Goal: Task Accomplishment & Management: Use online tool/utility

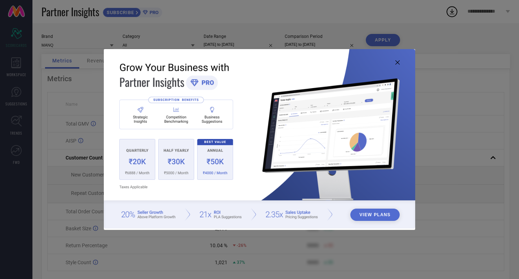
click at [397, 60] on icon at bounding box center [397, 62] width 4 height 4
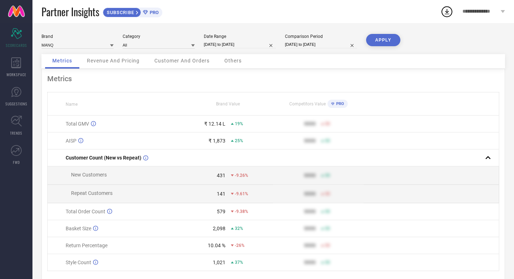
click at [224, 44] on input "[DATE] to [DATE]" at bounding box center [240, 45] width 72 height 8
select select "7"
select select "2025"
select select "8"
select select "2025"
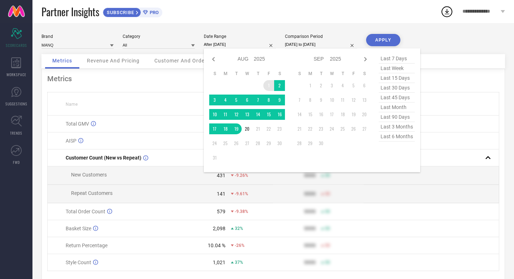
click at [268, 84] on td "1" at bounding box center [268, 85] width 11 height 11
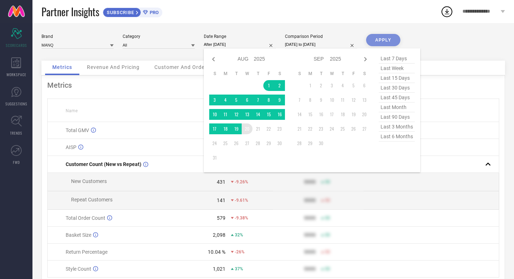
type input "[DATE] to [DATE]"
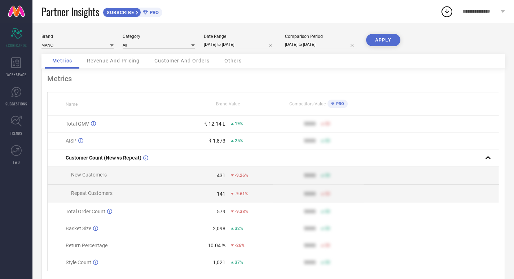
click at [334, 36] on div "Comparison Period" at bounding box center [321, 36] width 72 height 5
select select "7"
select select "2024"
select select "8"
select select "2024"
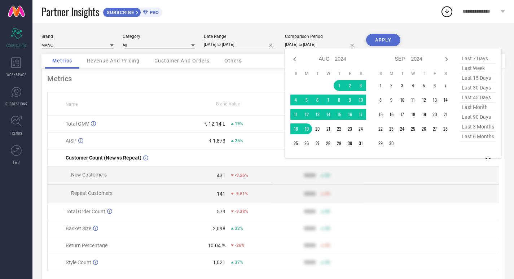
click at [334, 43] on input "[DATE] to [DATE]" at bounding box center [321, 45] width 72 height 8
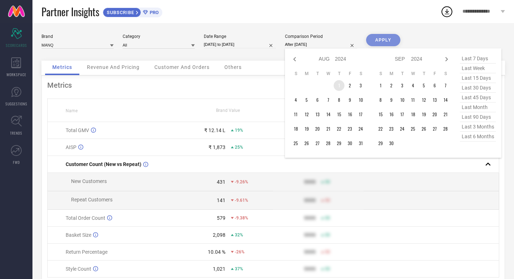
click at [342, 88] on td "1" at bounding box center [338, 85] width 11 height 11
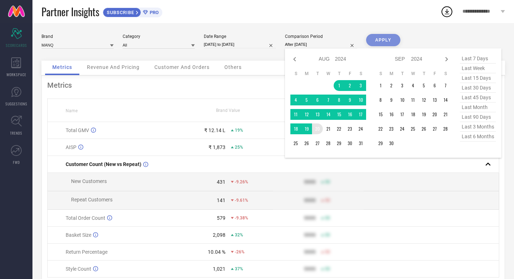
type input "[DATE] to [DATE]"
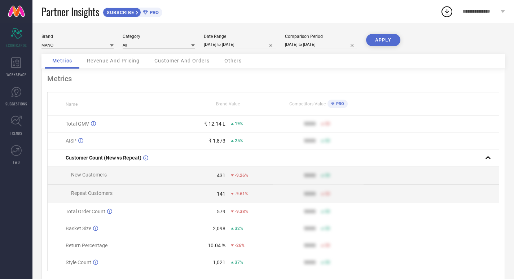
drag, startPoint x: 383, startPoint y: 47, endPoint x: 382, endPoint y: 40, distance: 6.5
click at [383, 46] on div "APPLY" at bounding box center [383, 44] width 34 height 20
click at [382, 40] on button "APPLY" at bounding box center [383, 40] width 34 height 12
select select "7"
select select "2025"
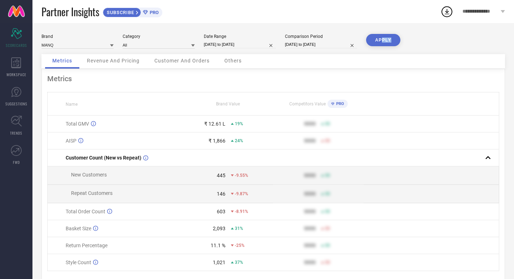
select select "8"
select select "2025"
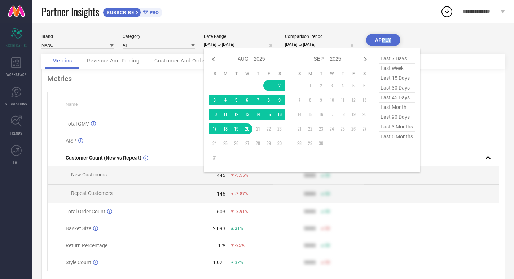
click at [229, 43] on input "[DATE] to [DATE]" at bounding box center [240, 45] width 72 height 8
click at [211, 59] on icon at bounding box center [213, 59] width 9 height 9
select select "6"
select select "2025"
select select "7"
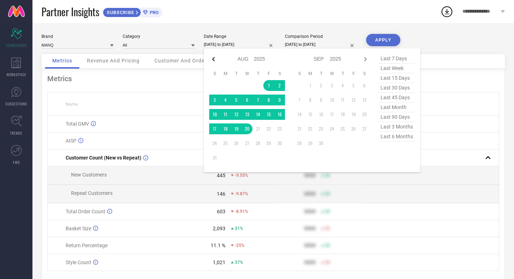
select select "2025"
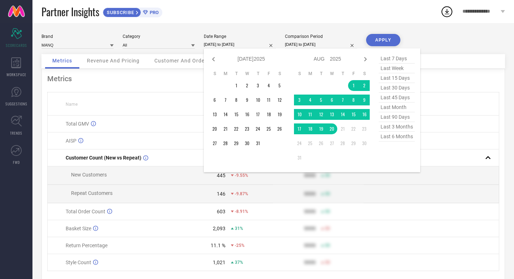
click at [211, 59] on icon at bounding box center [213, 59] width 9 height 9
select select "5"
select select "2025"
select select "6"
select select "2025"
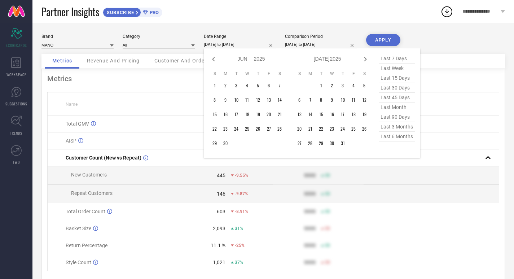
click at [211, 59] on icon at bounding box center [213, 59] width 9 height 9
select select "4"
select select "2025"
select select "5"
select select "2025"
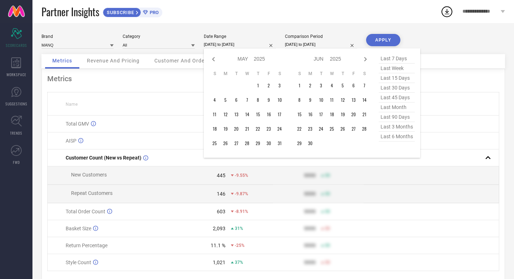
click at [211, 59] on icon at bounding box center [213, 59] width 9 height 9
select select "3"
select select "2025"
select select "4"
select select "2025"
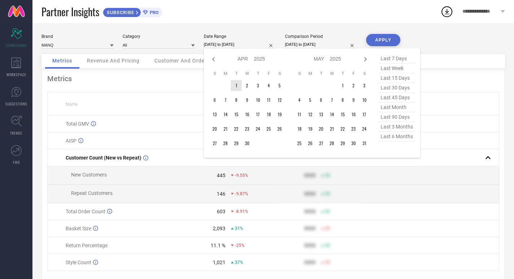
type input "After [DATE]"
click at [234, 88] on td "1" at bounding box center [236, 85] width 11 height 11
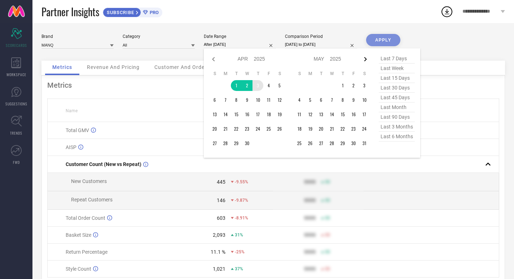
click at [368, 58] on icon at bounding box center [365, 59] width 9 height 9
select select "4"
select select "2025"
select select "5"
select select "2025"
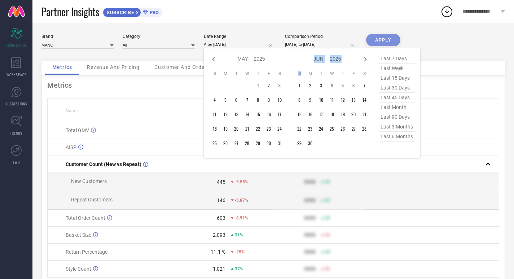
click at [368, 58] on icon at bounding box center [365, 59] width 9 height 9
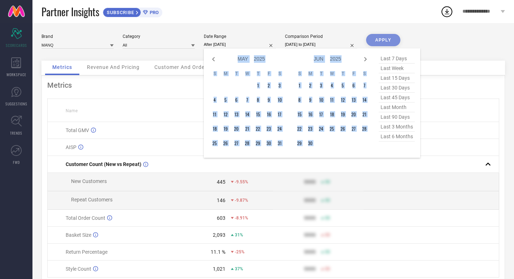
select select "5"
select select "2025"
select select "6"
select select "2025"
click at [368, 58] on icon at bounding box center [365, 59] width 9 height 9
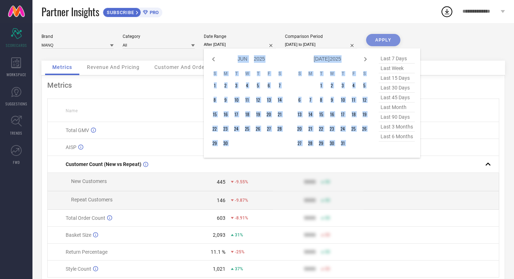
select select "6"
select select "2025"
select select "7"
select select "2025"
click at [368, 58] on icon at bounding box center [365, 59] width 9 height 9
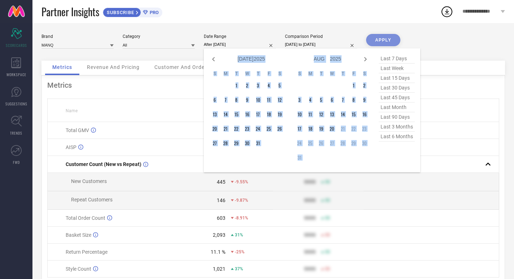
select select "7"
select select "2025"
select select "8"
select select "2025"
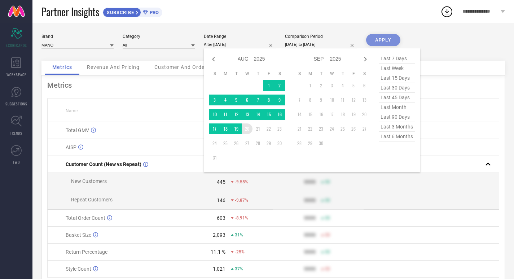
type input "[DATE] to [DATE]"
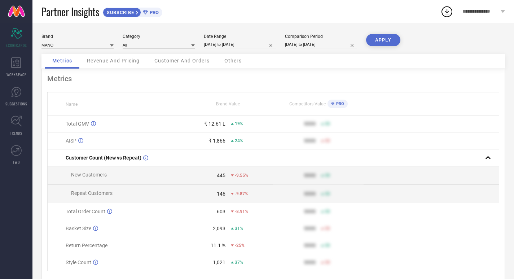
click at [332, 45] on input "[DATE] to [DATE]" at bounding box center [321, 45] width 72 height 8
select select "7"
select select "2024"
select select "8"
select select "2024"
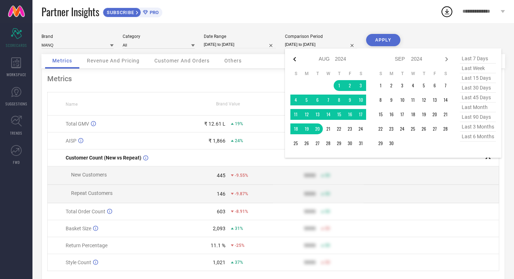
click at [294, 61] on icon at bounding box center [294, 59] width 9 height 9
select select "6"
select select "2024"
select select "7"
select select "2024"
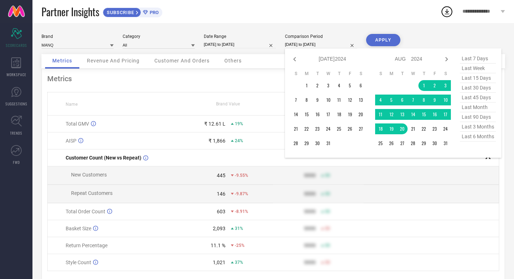
click at [294, 61] on icon at bounding box center [294, 59] width 9 height 9
select select "5"
select select "2024"
select select "6"
select select "2024"
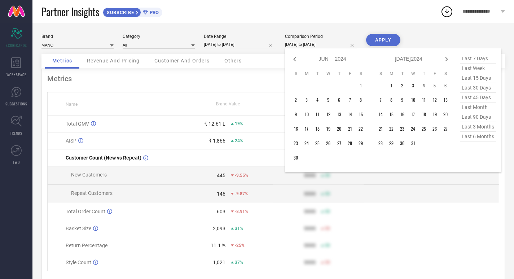
click at [294, 61] on icon at bounding box center [294, 59] width 9 height 9
select select "4"
select select "2024"
select select "5"
select select "2024"
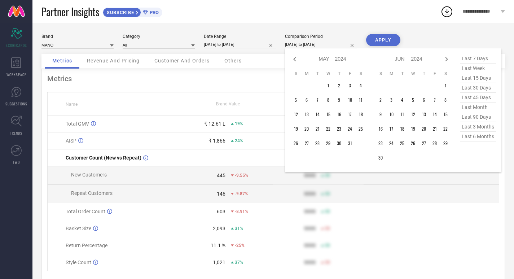
click at [294, 61] on icon at bounding box center [294, 59] width 9 height 9
select select "3"
select select "2024"
select select "4"
select select "2024"
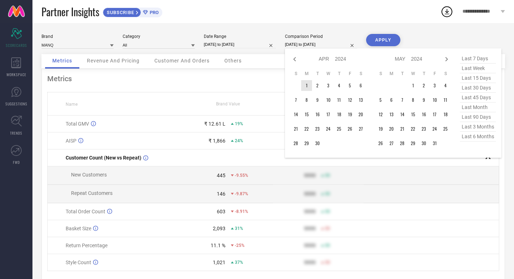
type input "After [DATE]"
click at [304, 85] on td "1" at bounding box center [306, 85] width 11 height 11
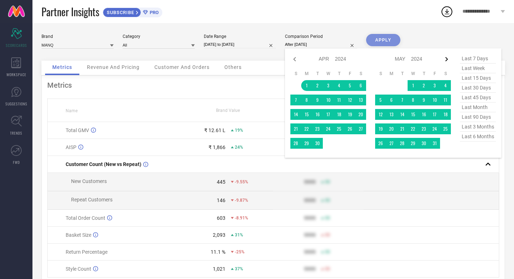
click at [446, 61] on icon at bounding box center [446, 59] width 3 height 4
select select "4"
select select "2024"
select select "5"
select select "2024"
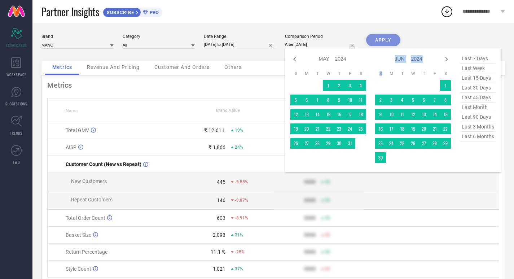
click at [446, 61] on icon at bounding box center [446, 59] width 3 height 4
select select "5"
select select "2024"
select select "6"
select select "2024"
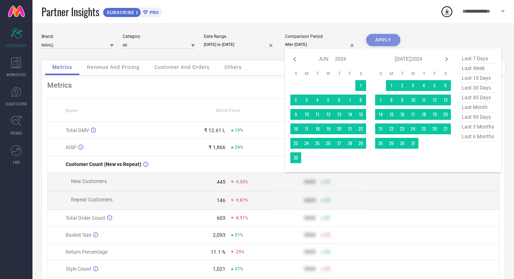
click at [446, 61] on icon at bounding box center [446, 59] width 3 height 4
select select "6"
select select "2024"
select select "7"
select select "2024"
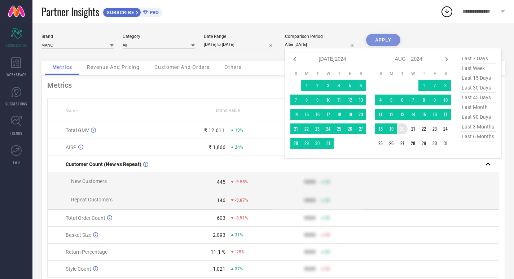
type input "[DATE] to [DATE]"
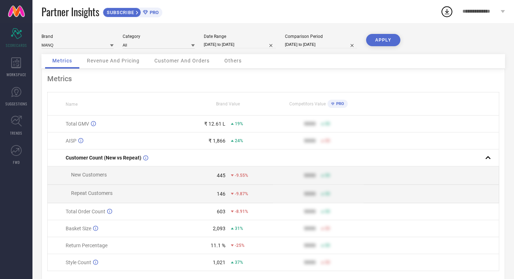
click at [384, 41] on button "APPLY" at bounding box center [383, 40] width 34 height 12
click at [128, 49] on div "Brand MANQ Category All Date Range [DATE] to [DATE] Comparison Period [DATE] to…" at bounding box center [272, 44] width 463 height 20
click at [129, 46] on input at bounding box center [159, 45] width 72 height 8
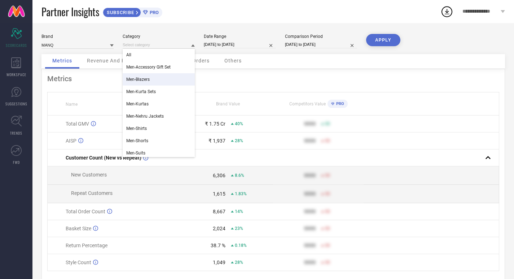
click at [143, 74] on div "Men-Blazers" at bounding box center [159, 79] width 72 height 12
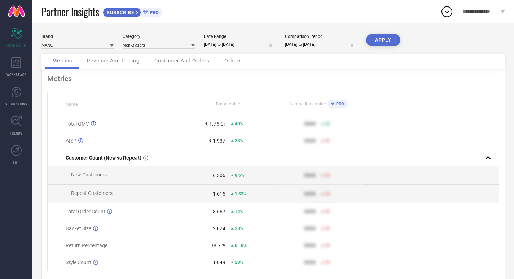
click at [389, 45] on button "APPLY" at bounding box center [383, 40] width 34 height 12
click at [141, 42] on input at bounding box center [159, 45] width 72 height 8
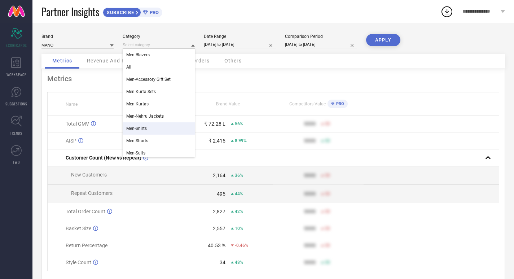
click at [148, 128] on div "Men-Shirts" at bounding box center [159, 128] width 72 height 12
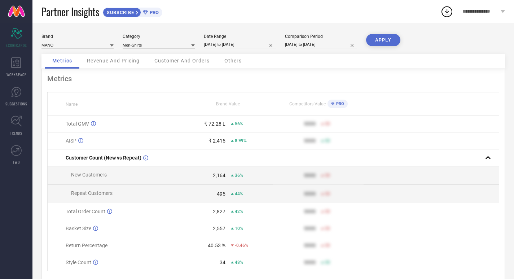
click at [373, 38] on button "APPLY" at bounding box center [383, 40] width 34 height 12
click at [151, 42] on input at bounding box center [159, 45] width 72 height 8
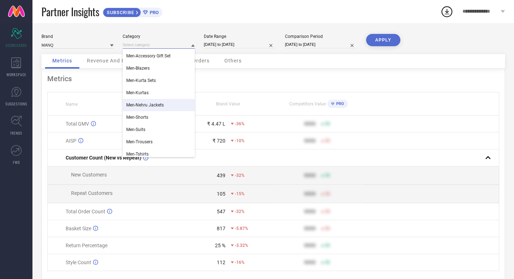
scroll to position [39, 0]
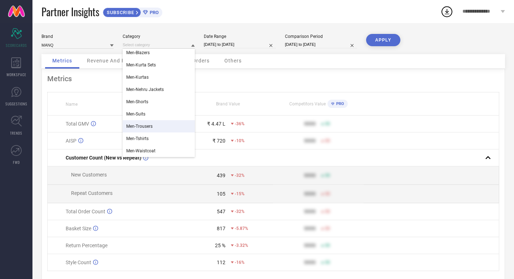
click at [151, 131] on div "Men-Trousers" at bounding box center [159, 126] width 72 height 12
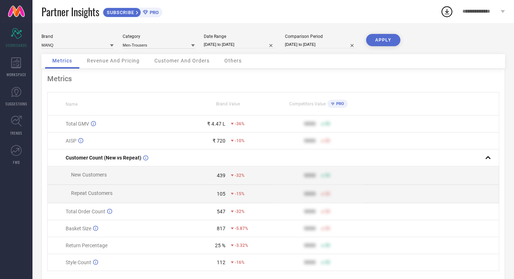
click at [382, 40] on button "APPLY" at bounding box center [383, 40] width 34 height 12
click at [134, 48] on input at bounding box center [159, 45] width 72 height 8
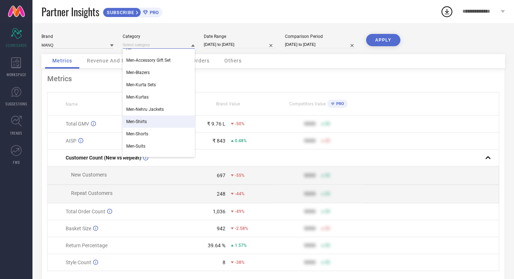
scroll to position [0, 0]
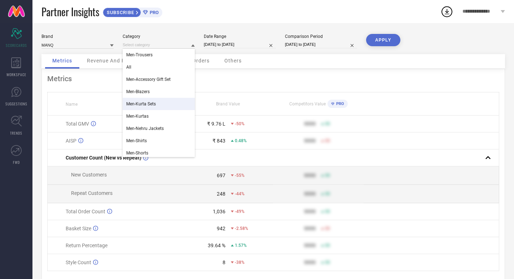
click at [153, 103] on span "Men-Kurta Sets" at bounding box center [141, 103] width 30 height 5
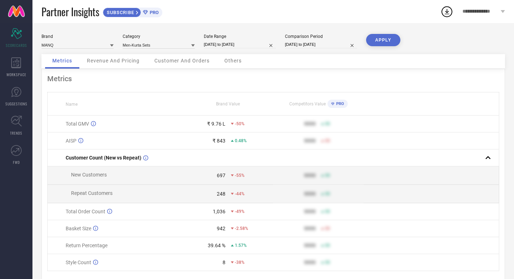
click at [395, 39] on button "APPLY" at bounding box center [383, 40] width 34 height 12
click at [151, 40] on div "Category Men-Kurta Sets" at bounding box center [159, 41] width 72 height 15
click at [153, 44] on input at bounding box center [159, 45] width 72 height 8
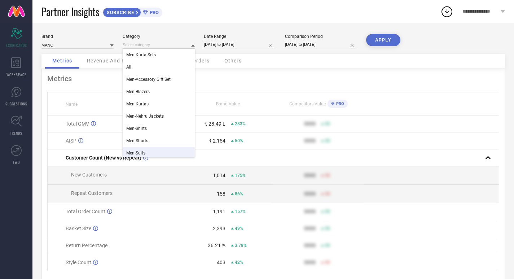
click at [160, 151] on div "Men-Suits" at bounding box center [159, 153] width 72 height 12
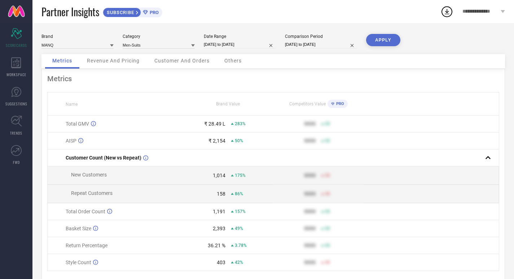
click at [376, 39] on button "APPLY" at bounding box center [383, 40] width 34 height 12
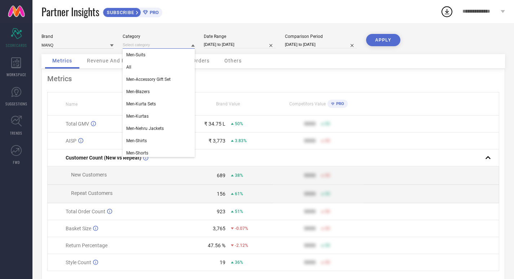
click at [154, 44] on input at bounding box center [159, 45] width 72 height 8
click at [146, 126] on span "Men-Nehru Jackets" at bounding box center [144, 128] width 37 height 5
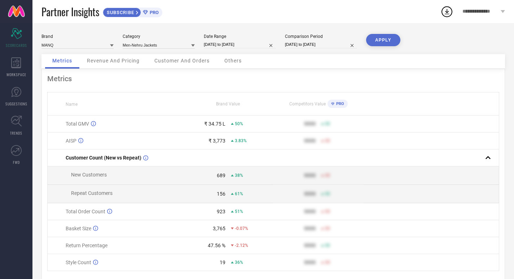
click at [376, 43] on button "APPLY" at bounding box center [383, 40] width 34 height 12
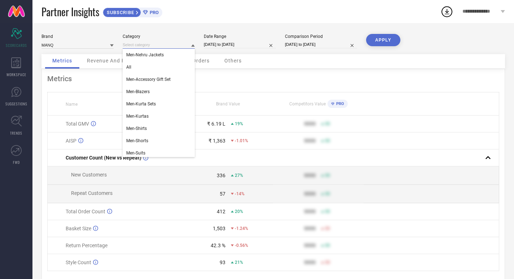
click at [177, 45] on input at bounding box center [159, 45] width 72 height 8
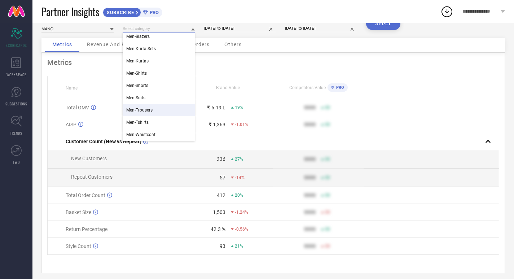
scroll to position [25, 0]
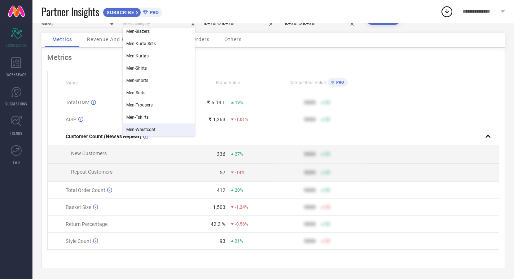
click at [156, 126] on div "Men-Waistcoat" at bounding box center [159, 129] width 72 height 12
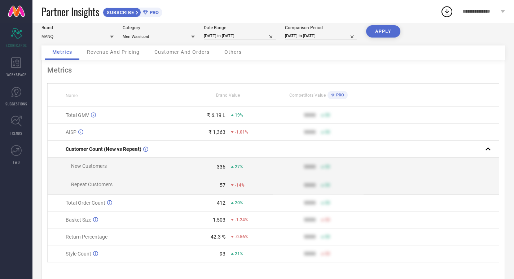
scroll to position [0, 0]
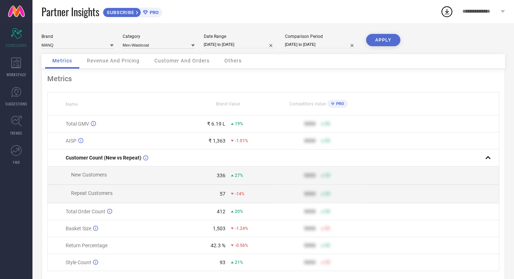
click at [385, 40] on button "APPLY" at bounding box center [383, 40] width 34 height 12
click at [154, 49] on div "Brand MANQ Category Men-Waistcoat Date Range [DATE] to [DATE] Comparison Period…" at bounding box center [272, 44] width 463 height 20
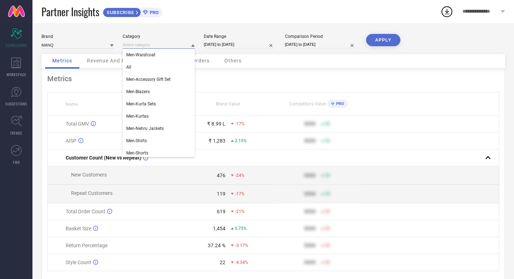
click at [155, 48] on input at bounding box center [159, 45] width 72 height 8
click at [156, 70] on div "All" at bounding box center [159, 67] width 72 height 12
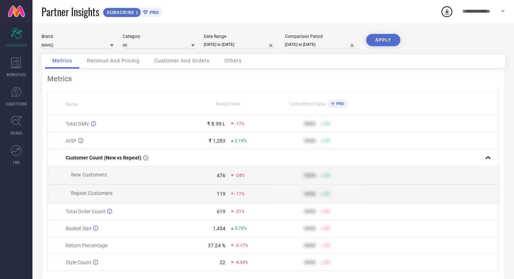
click at [385, 37] on button "APPLY" at bounding box center [383, 40] width 34 height 12
click at [208, 41] on input "[DATE] to [DATE]" at bounding box center [240, 45] width 72 height 8
select select "3"
select select "2025"
select select "4"
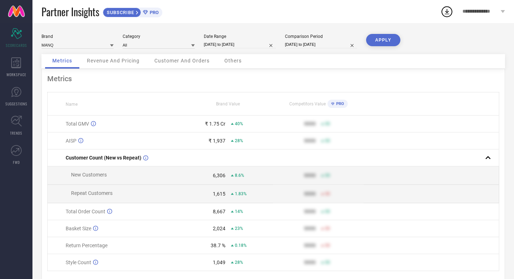
select select "2025"
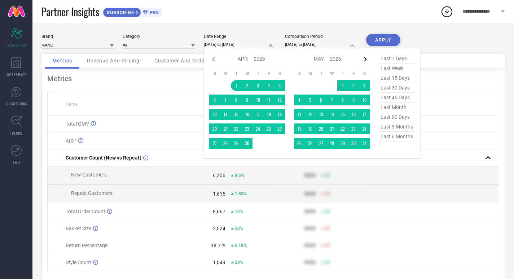
click at [364, 57] on icon at bounding box center [365, 59] width 3 height 4
select select "4"
select select "2025"
select select "5"
select select "2025"
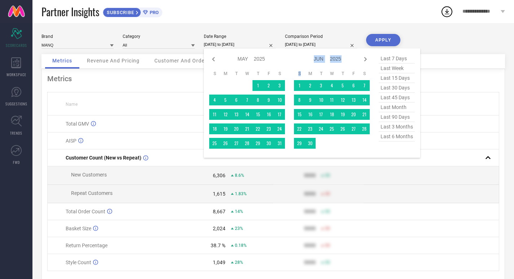
click at [364, 57] on icon at bounding box center [365, 59] width 3 height 4
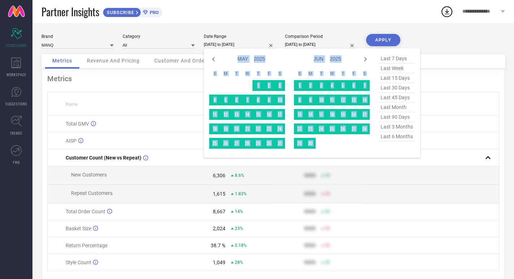
select select "6"
select select "2025"
select select "7"
select select "2025"
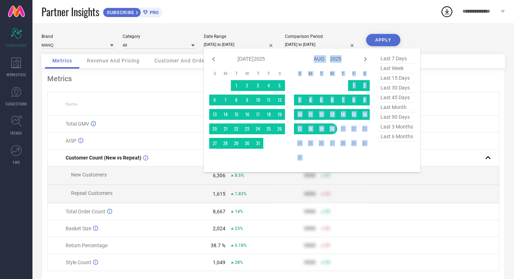
click at [364, 57] on icon at bounding box center [365, 59] width 3 height 4
select select "7"
select select "2025"
select select "8"
select select "2025"
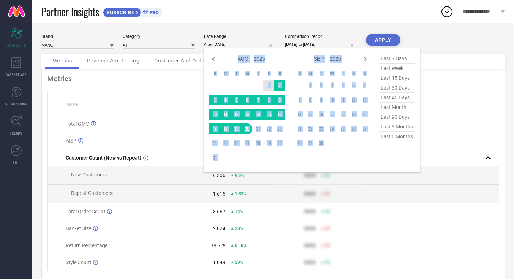
click at [266, 82] on td "1" at bounding box center [268, 85] width 11 height 11
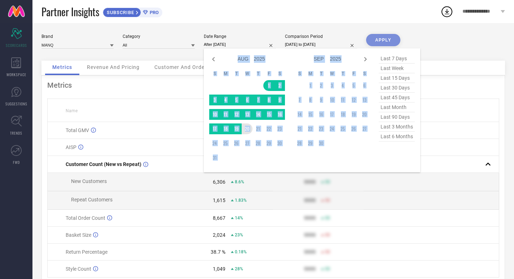
type input "[DATE] to [DATE]"
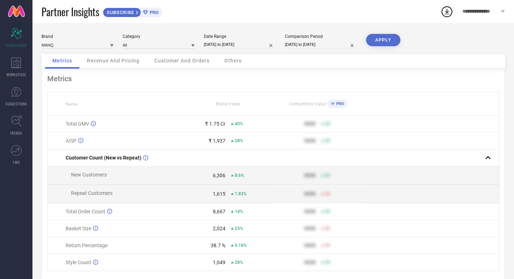
click at [333, 41] on input "[DATE] to [DATE]" at bounding box center [321, 45] width 72 height 8
select select "3"
select select "2024"
select select "4"
select select "2024"
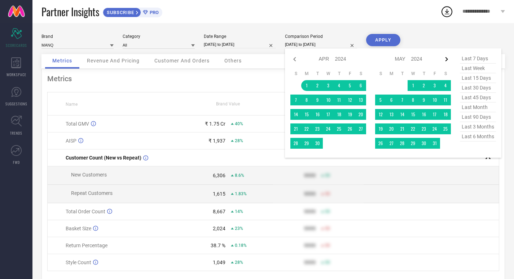
click at [447, 62] on icon at bounding box center [446, 59] width 9 height 9
select select "4"
select select "2024"
select select "5"
select select "2024"
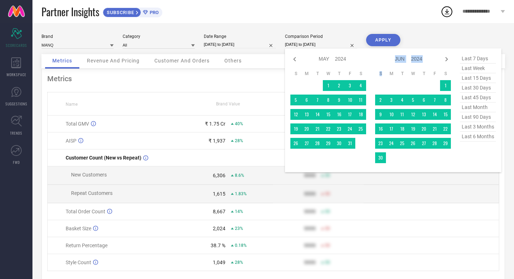
click at [447, 62] on icon at bounding box center [446, 59] width 9 height 9
select select "5"
select select "2024"
select select "6"
select select "2024"
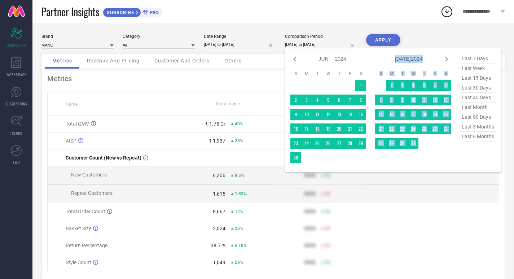
click at [447, 62] on icon at bounding box center [446, 59] width 9 height 9
select select "6"
select select "2024"
select select "7"
select select "2024"
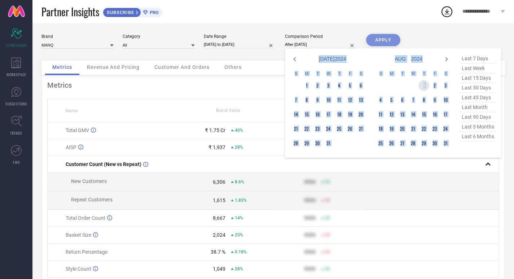
click at [422, 87] on td "1" at bounding box center [423, 85] width 11 height 11
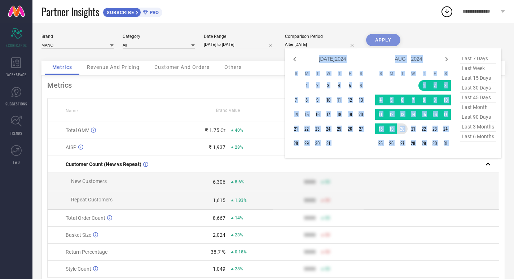
type input "[DATE] to [DATE]"
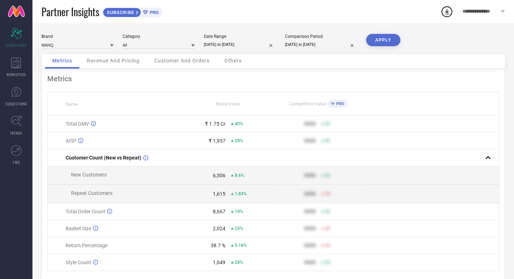
click at [394, 39] on button "APPLY" at bounding box center [383, 40] width 34 height 12
